Goal: Task Accomplishment & Management: Complete application form

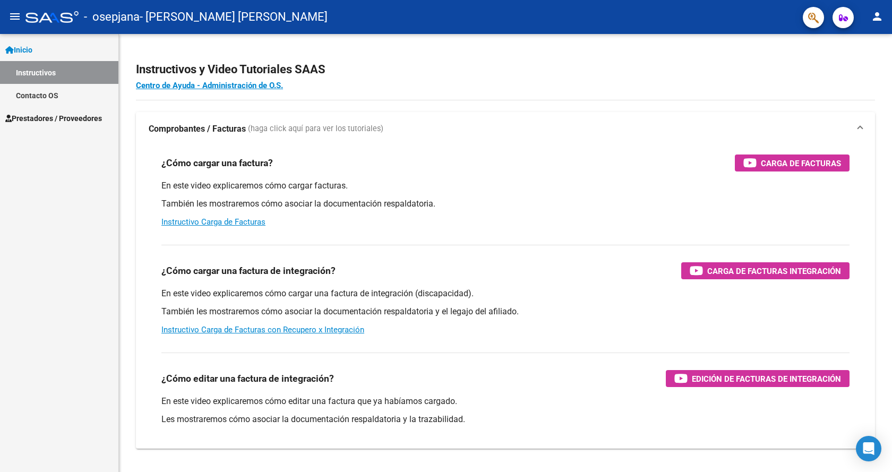
click at [47, 117] on span "Prestadores / Proveedores" at bounding box center [53, 119] width 97 height 12
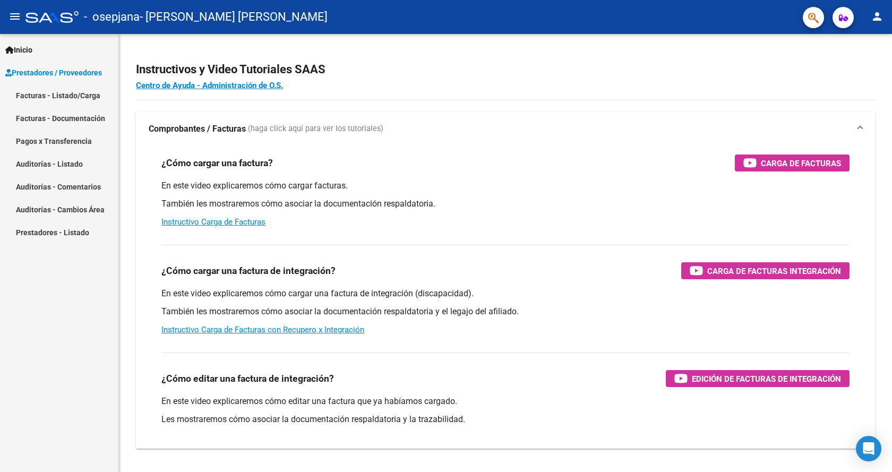
click at [54, 93] on link "Facturas - Listado/Carga" at bounding box center [59, 95] width 118 height 23
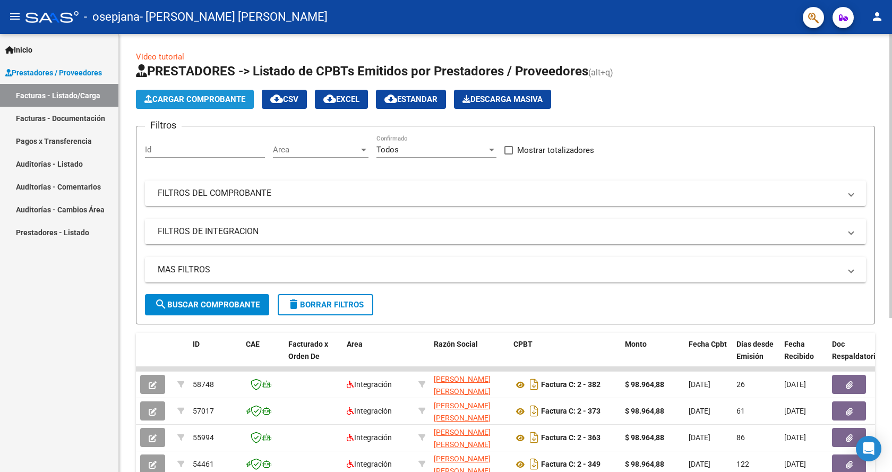
click at [225, 97] on span "Cargar Comprobante" at bounding box center [194, 99] width 101 height 10
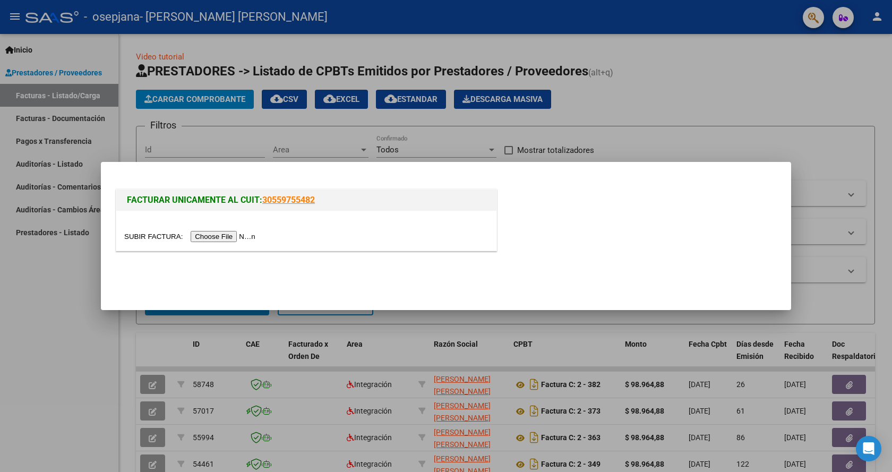
click at [252, 238] on input "file" at bounding box center [191, 236] width 134 height 11
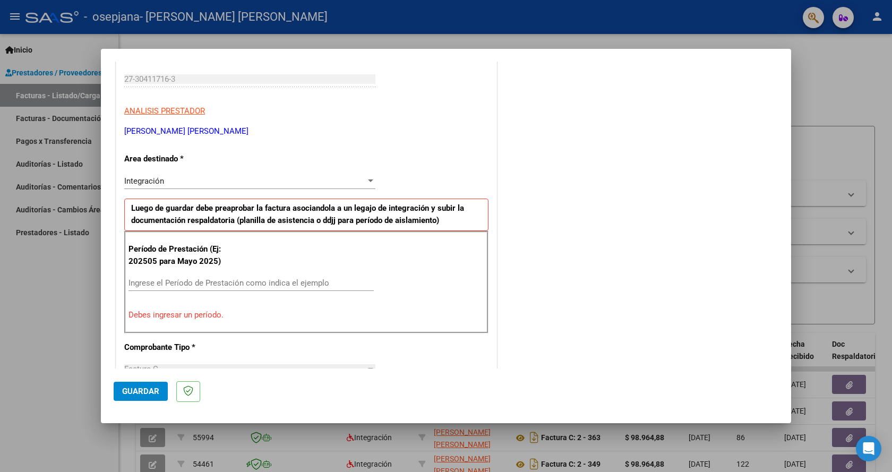
scroll to position [212, 0]
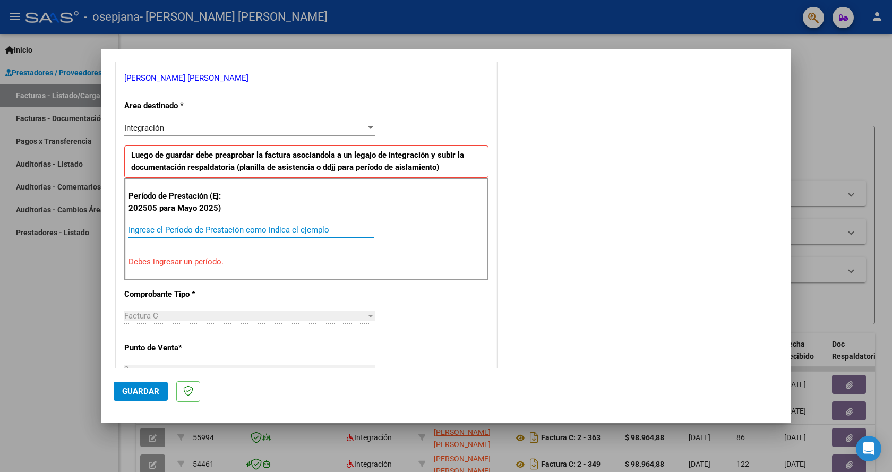
click at [196, 230] on input "Ingrese el Período de Prestación como indica el ejemplo" at bounding box center [250, 230] width 245 height 10
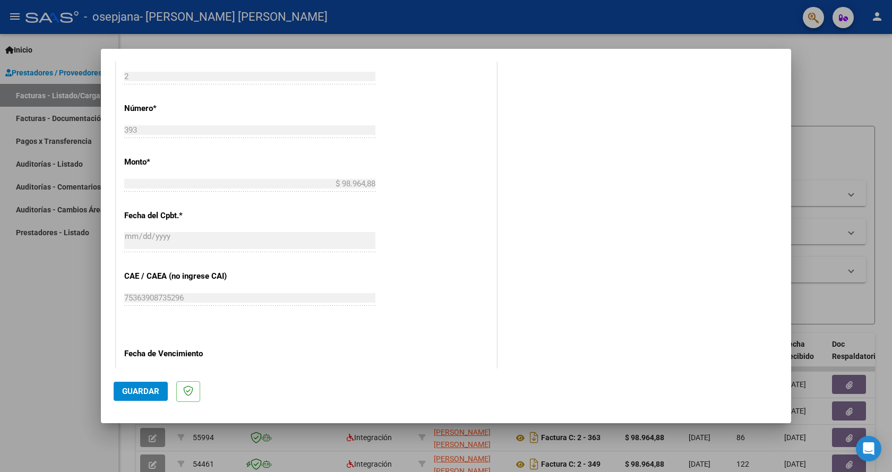
scroll to position [627, 0]
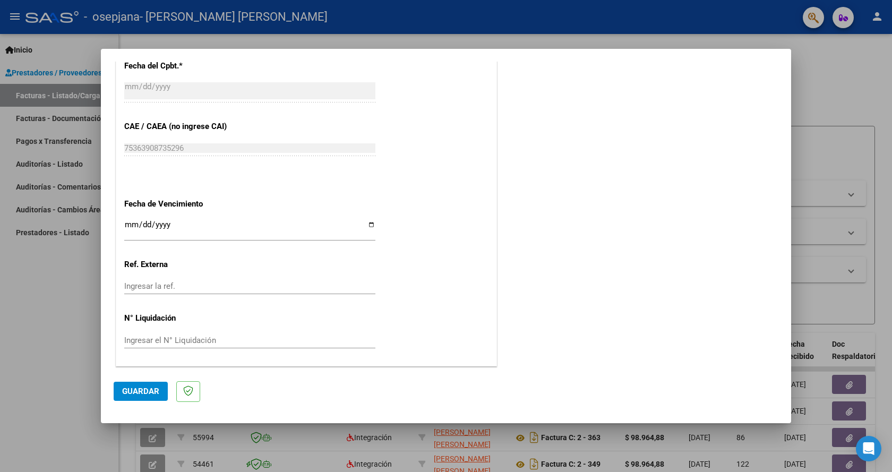
type input "202508"
click at [142, 390] on span "Guardar" at bounding box center [140, 391] width 37 height 10
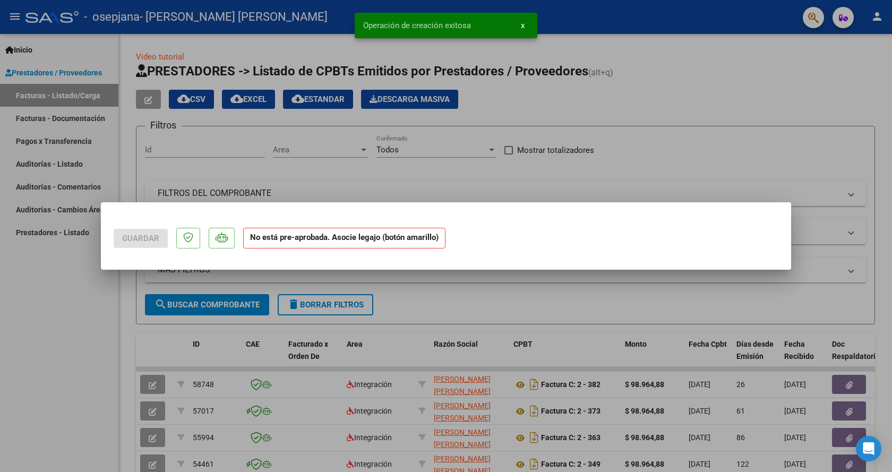
scroll to position [0, 0]
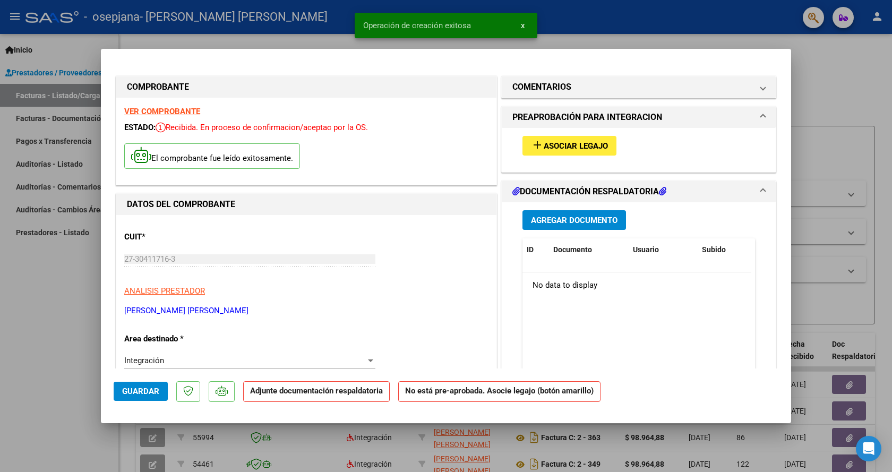
click at [576, 147] on span "Asociar Legajo" at bounding box center [576, 146] width 64 height 10
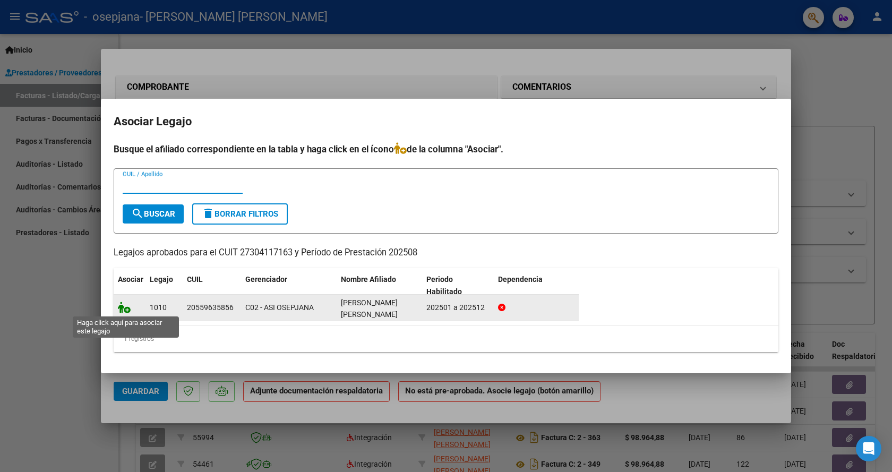
click at [126, 310] on icon at bounding box center [124, 308] width 13 height 12
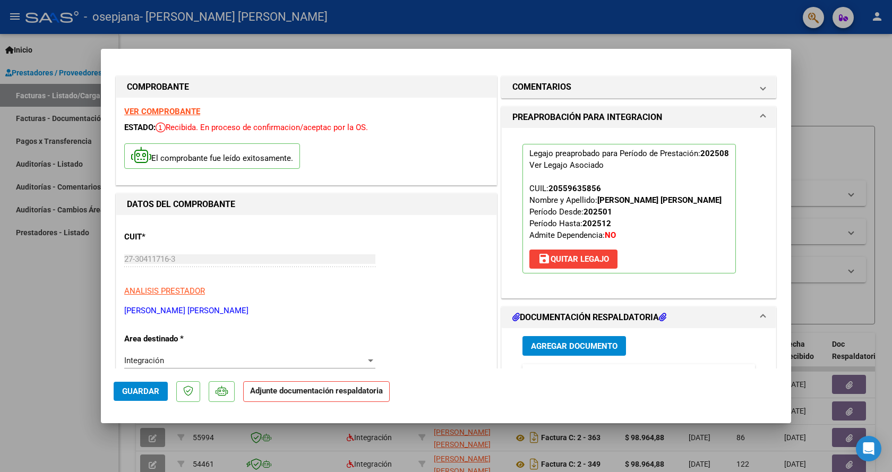
scroll to position [212, 0]
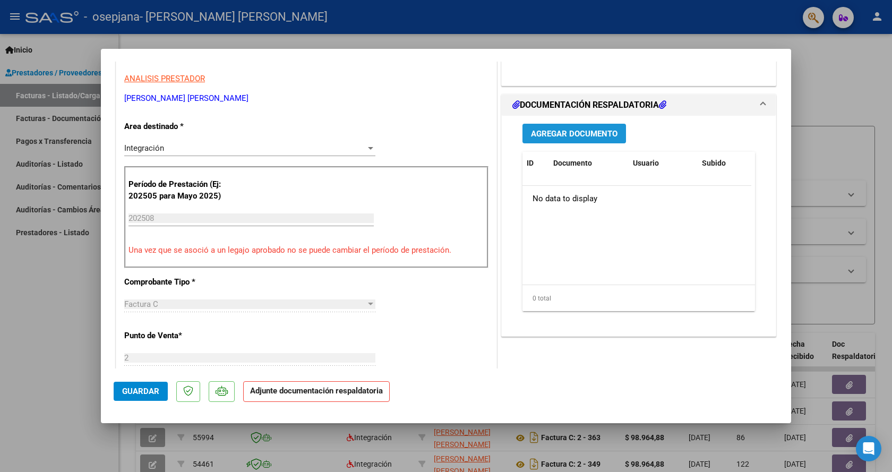
click at [566, 132] on span "Agregar Documento" at bounding box center [574, 134] width 87 height 10
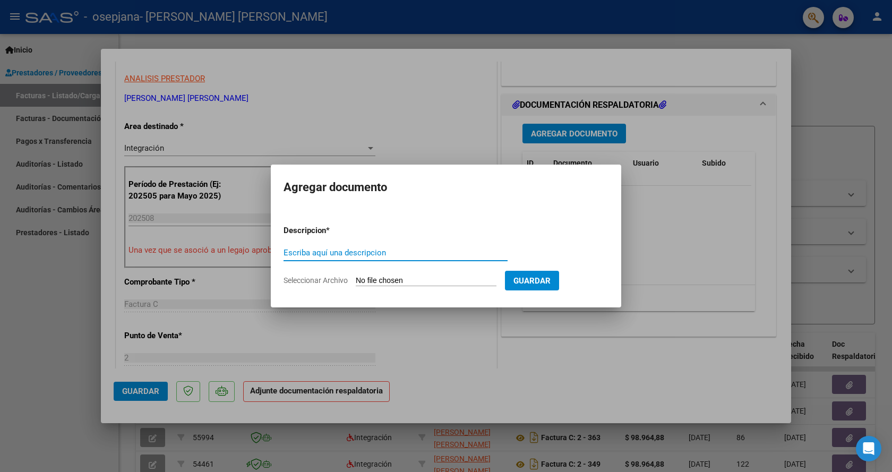
click at [415, 252] on input "Escriba aquí una descripcion" at bounding box center [395, 253] width 224 height 10
type input "planilla asistencia"
click at [414, 277] on input "Seleccionar Archivo" at bounding box center [426, 281] width 141 height 10
type input "C:\fakepath\PLANILLA [PERSON_NAME] [PERSON_NAME] 2025.pdf"
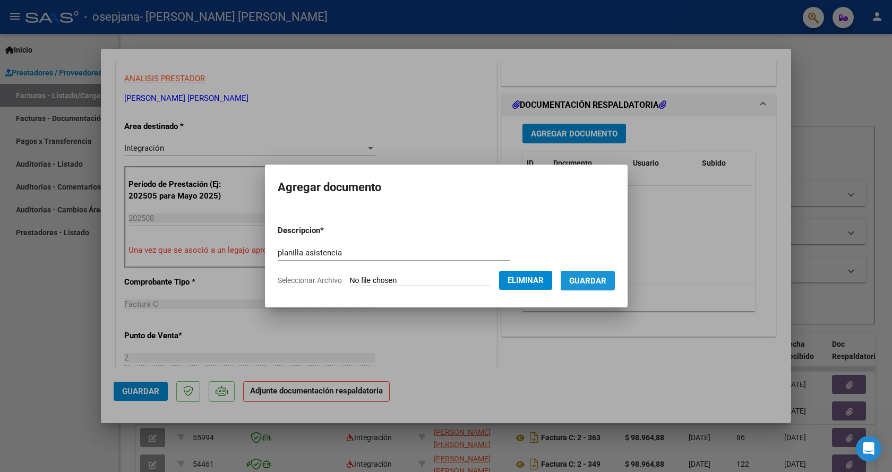
click at [595, 281] on span "Guardar" at bounding box center [587, 281] width 37 height 10
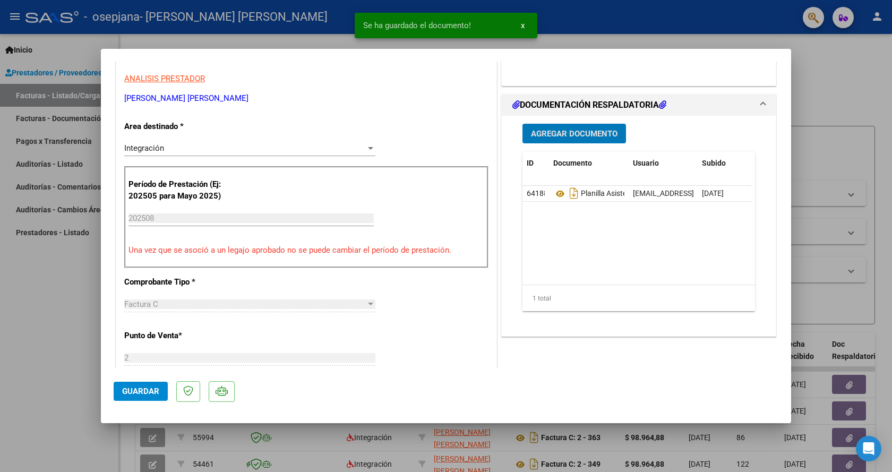
click at [572, 132] on span "Agregar Documento" at bounding box center [574, 134] width 87 height 10
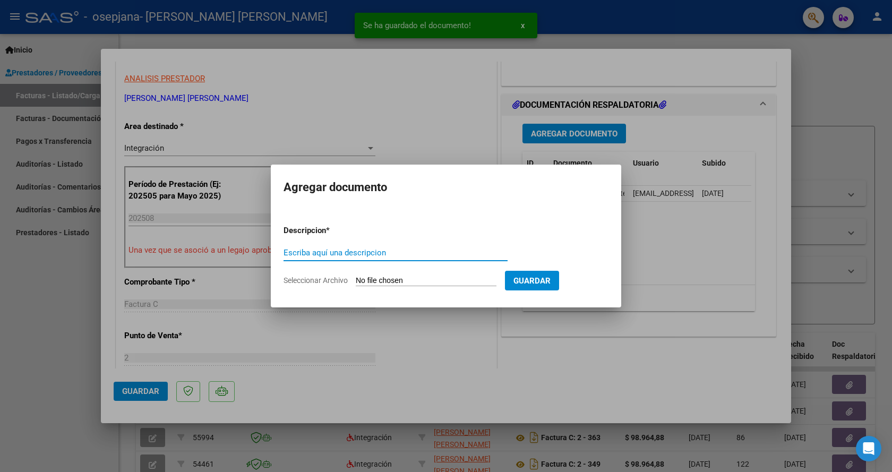
click at [377, 252] on input "Escriba aquí una descripcion" at bounding box center [395, 253] width 224 height 10
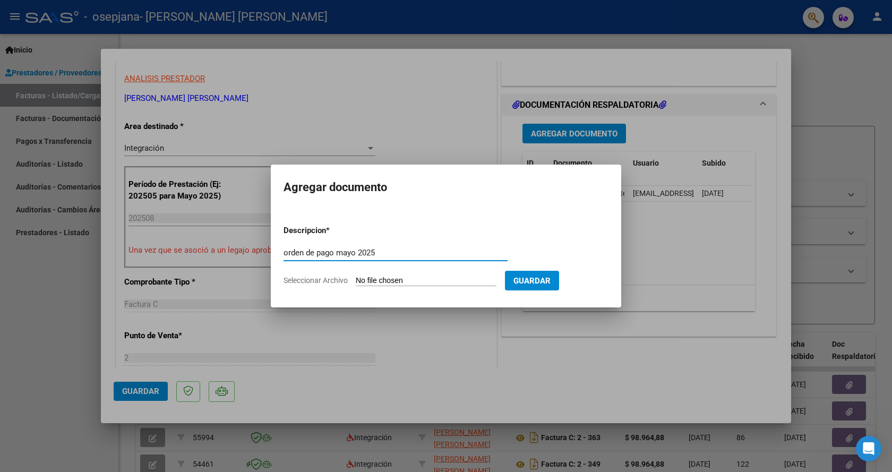
type input "orden de pago mayo 2025"
click at [433, 280] on input "Seleccionar Archivo" at bounding box center [426, 281] width 141 height 10
type input "C:\fakepath\ORDEN DE PAGO [PERSON_NAME] [PERSON_NAME] 2025.pdf"
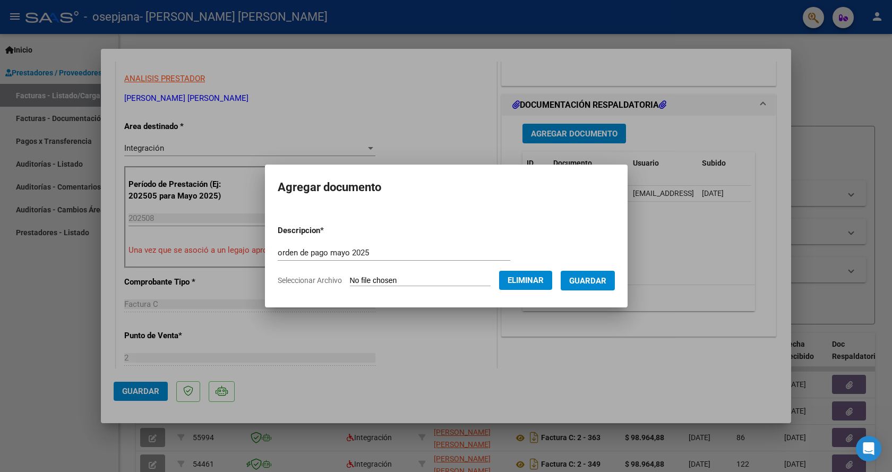
click at [606, 282] on span "Guardar" at bounding box center [587, 281] width 37 height 10
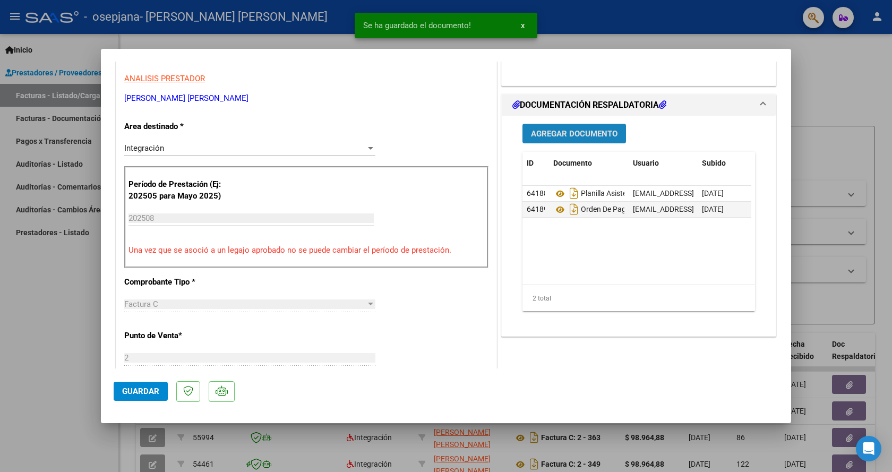
click at [558, 133] on span "Agregar Documento" at bounding box center [574, 134] width 87 height 10
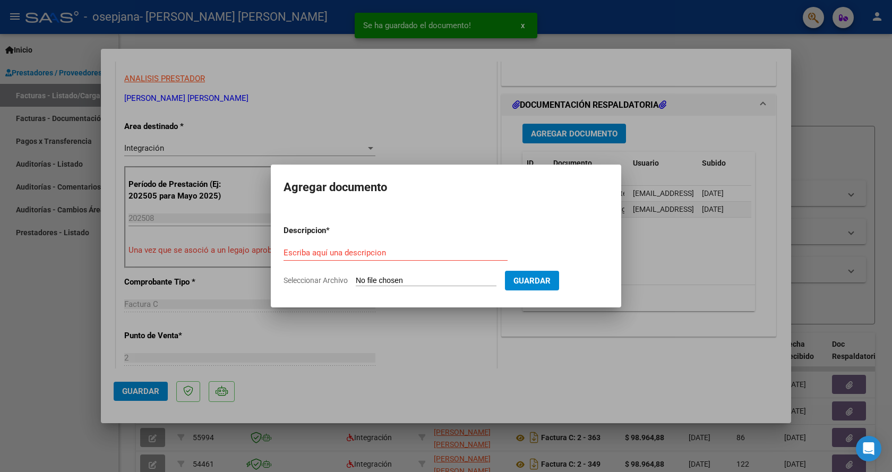
click at [377, 259] on div "Escriba aquí una descripcion" at bounding box center [395, 253] width 224 height 16
click at [377, 255] on input "Escriba aquí una descripcion" at bounding box center [395, 253] width 224 height 10
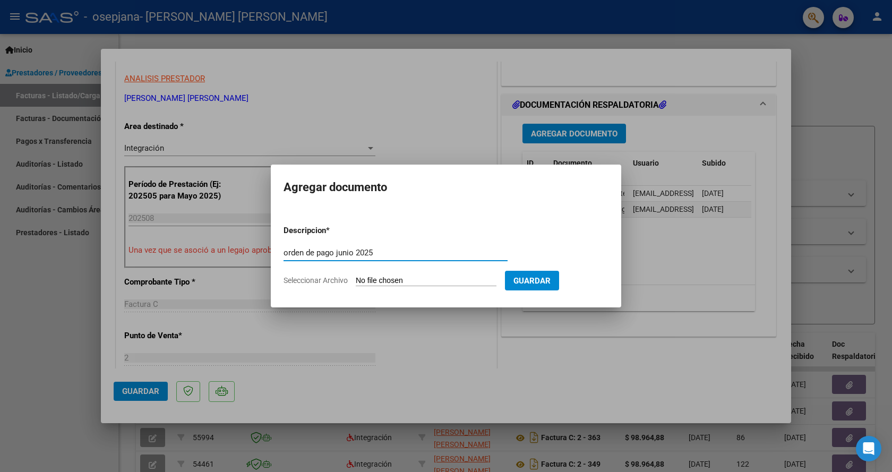
type input "orden de pago junio 2025"
click at [430, 279] on input "Seleccionar Archivo" at bounding box center [426, 281] width 141 height 10
type input "C:\fakepath\ORDEN DE PAGO [PERSON_NAME] JUNIO 2025.pdf"
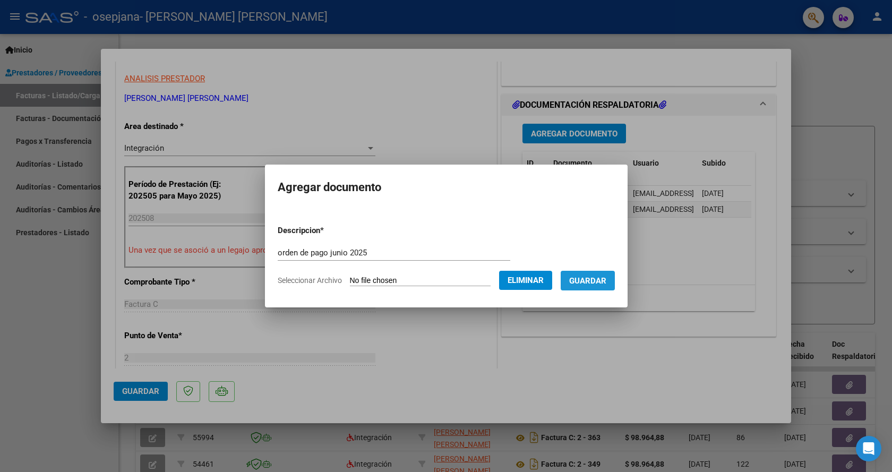
click at [606, 283] on span "Guardar" at bounding box center [587, 281] width 37 height 10
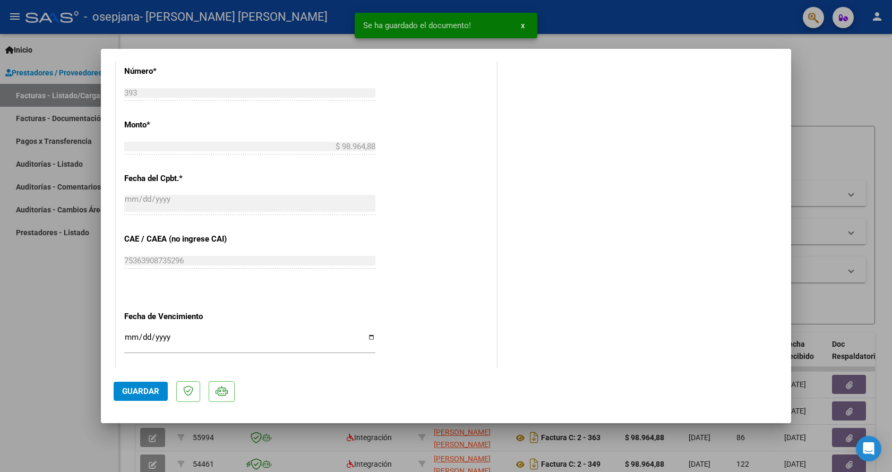
scroll to position [643, 0]
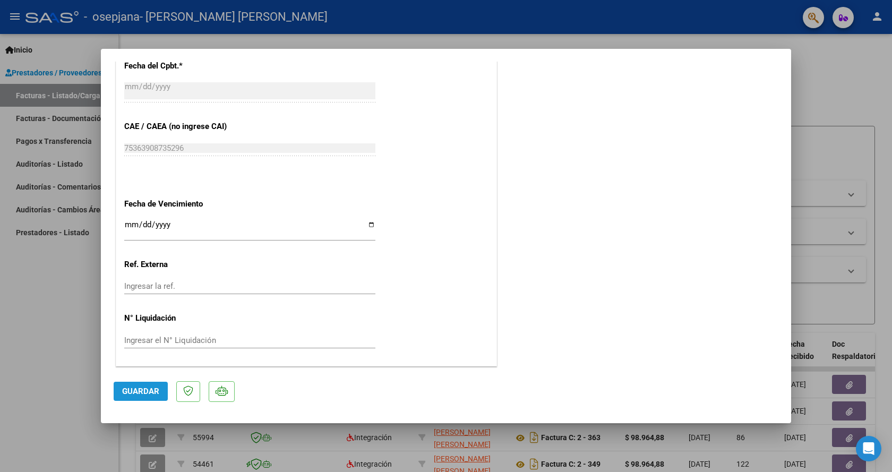
click at [147, 389] on span "Guardar" at bounding box center [140, 391] width 37 height 10
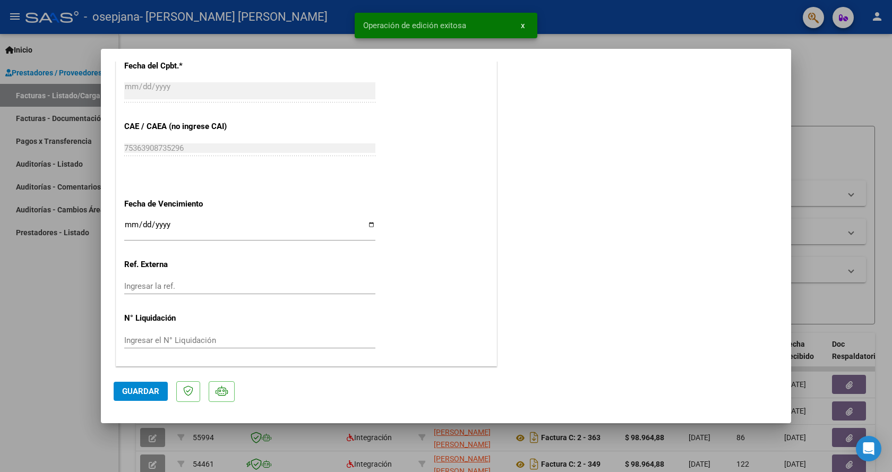
click at [647, 32] on div at bounding box center [446, 236] width 892 height 472
type input "$ 0,00"
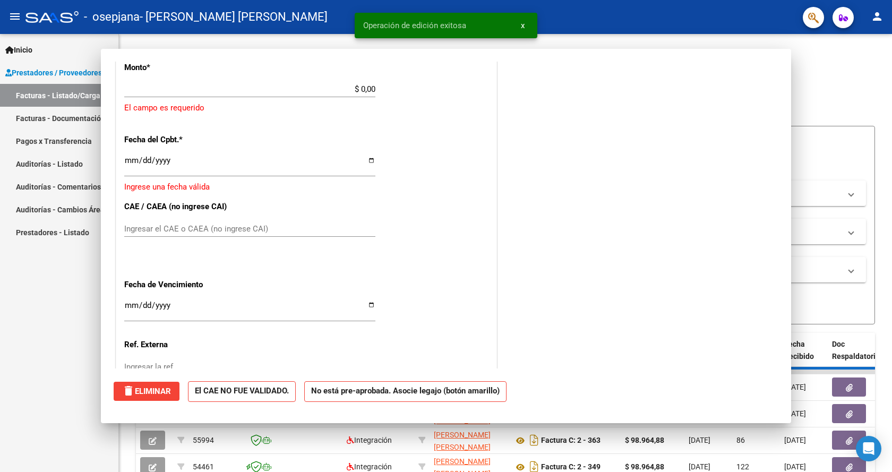
scroll to position [0, 0]
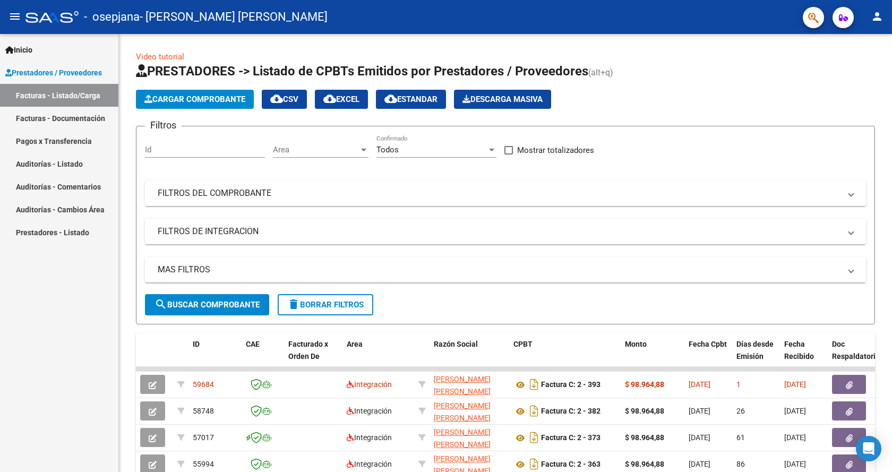
click at [876, 18] on mat-icon "person" at bounding box center [877, 16] width 13 height 13
click at [863, 74] on button "exit_to_app Salir" at bounding box center [855, 69] width 65 height 25
